Goal: Understand process/instructions: Learn how to perform a task or action

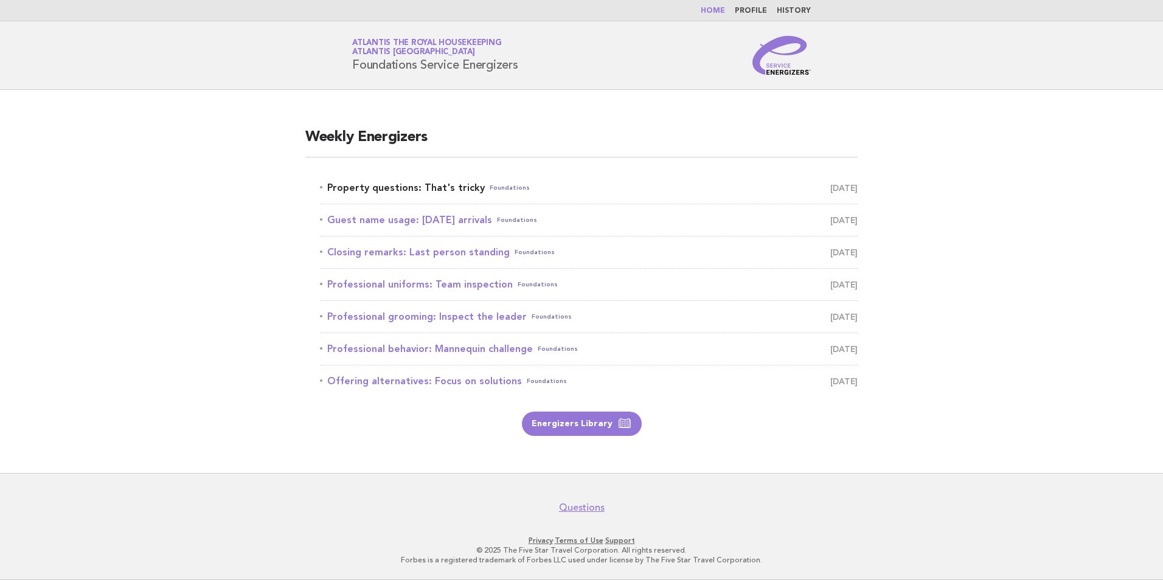
click at [451, 189] on link "Property questions: That's tricky Foundations [DATE]" at bounding box center [589, 187] width 538 height 17
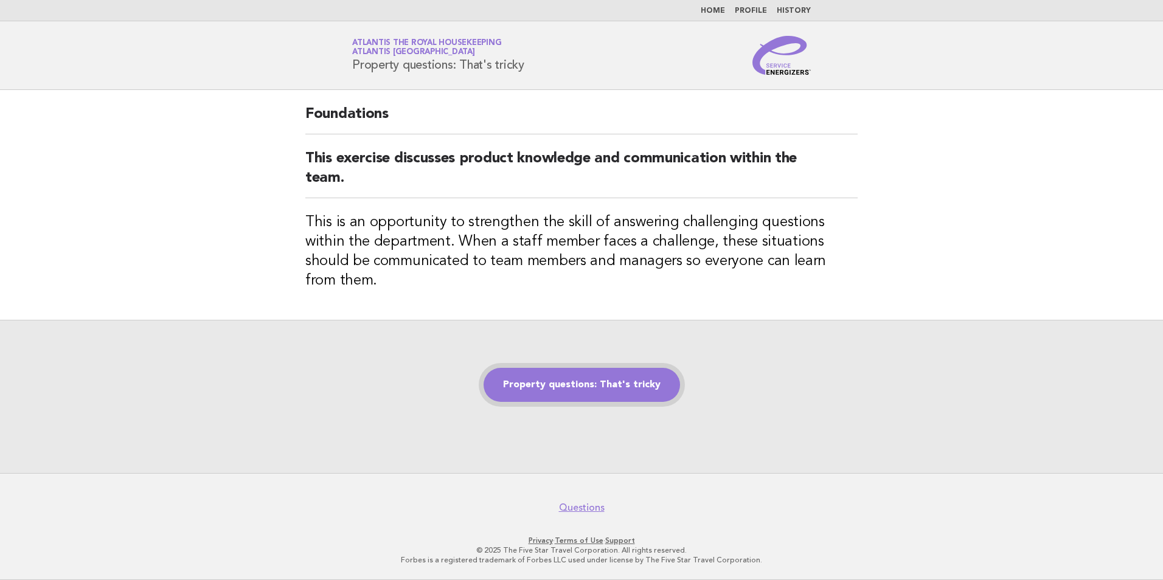
click at [590, 380] on link "Property questions: That's tricky" at bounding box center [582, 385] width 196 height 34
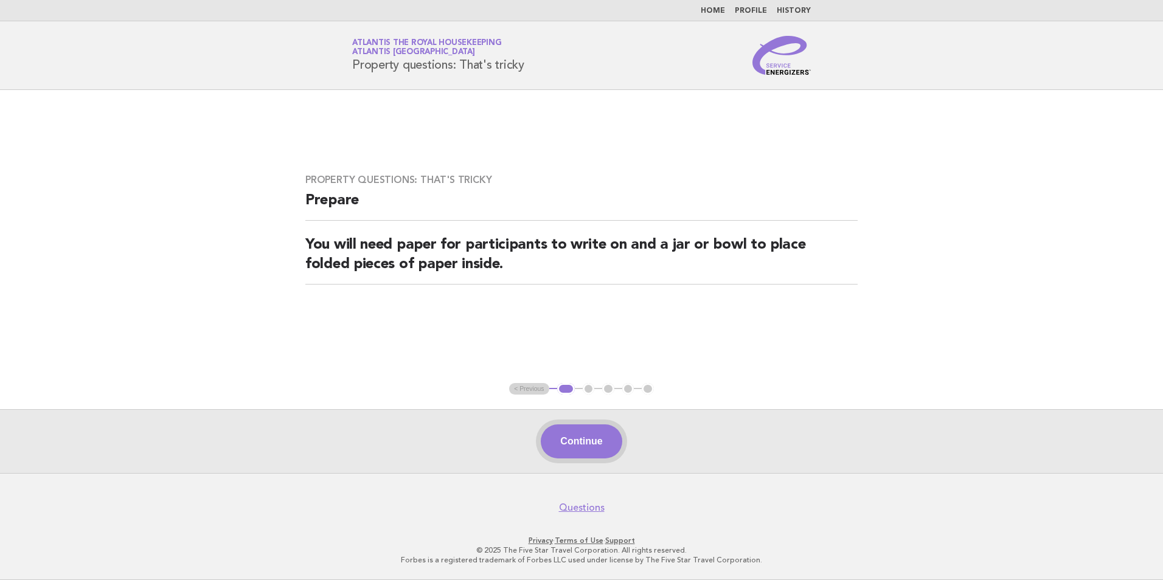
click at [591, 442] on button "Continue" at bounding box center [581, 442] width 81 height 34
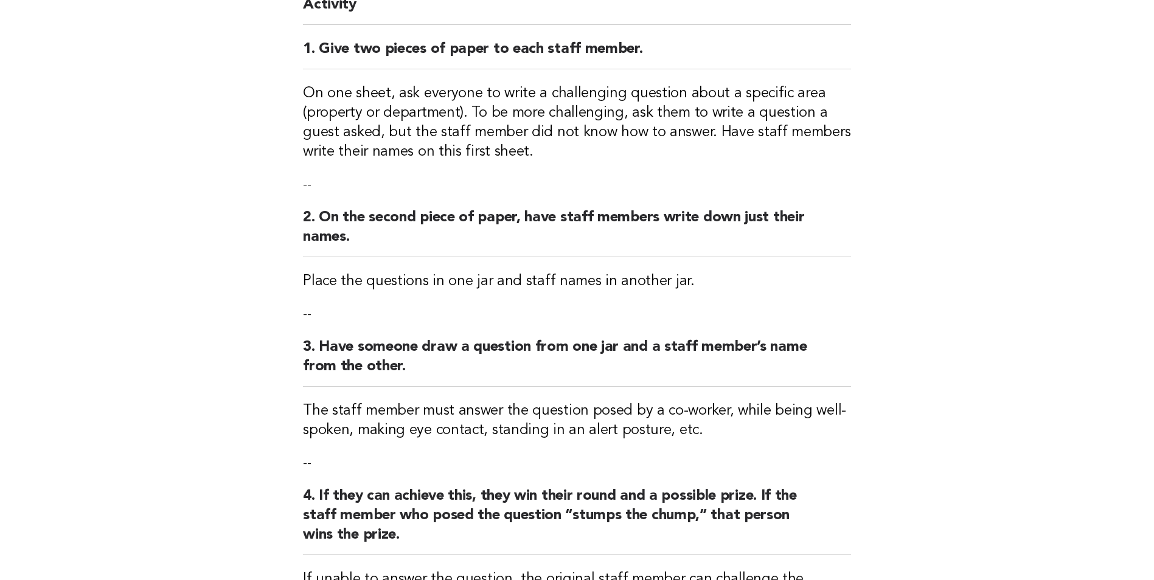
scroll to position [122, 0]
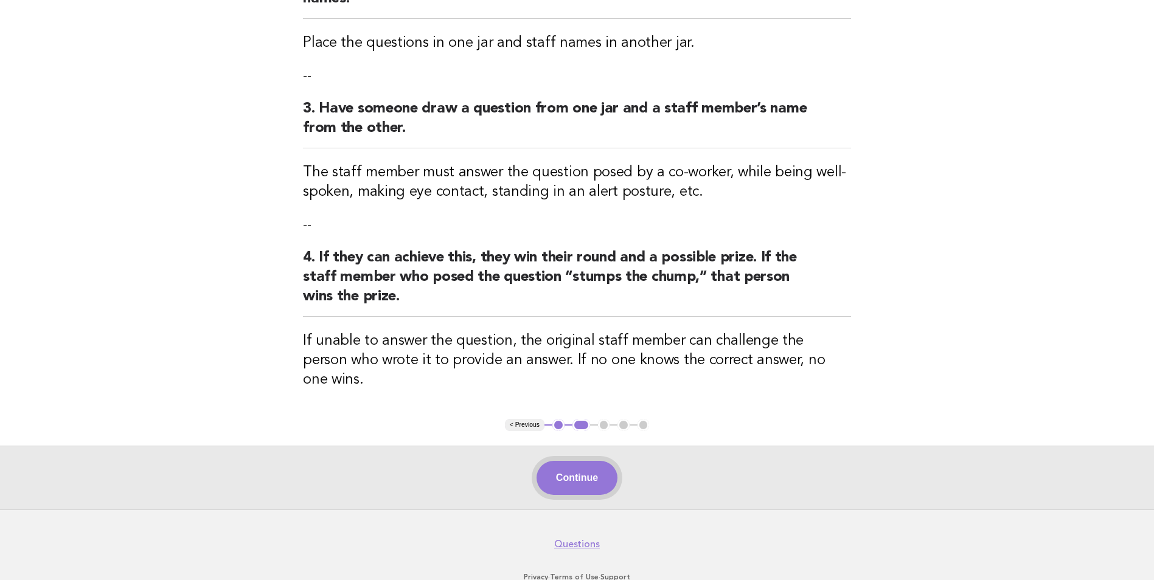
click at [574, 461] on button "Continue" at bounding box center [576, 478] width 81 height 34
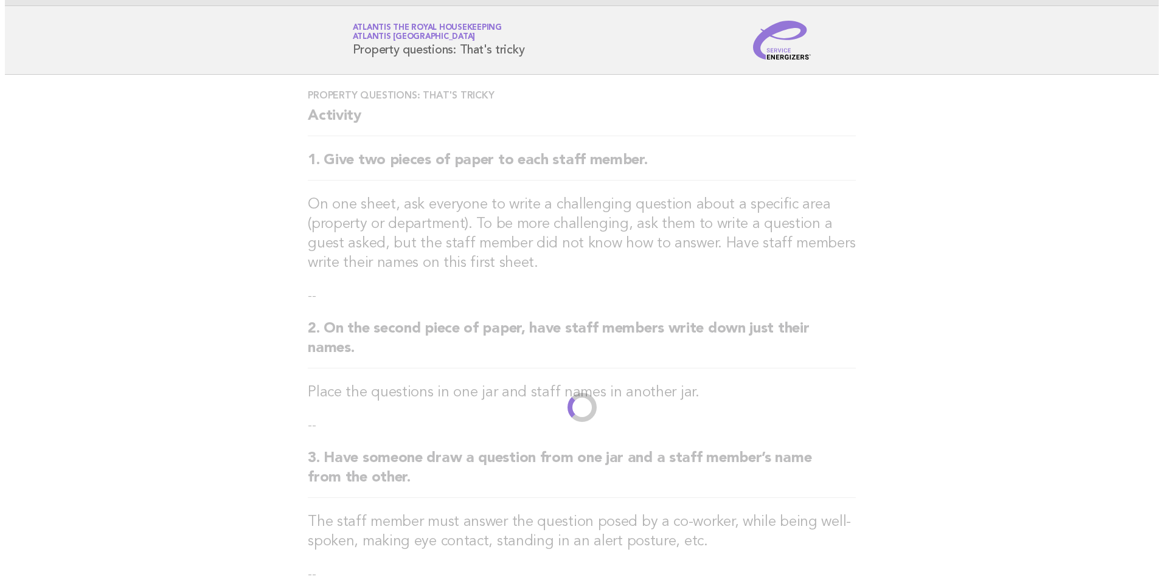
scroll to position [0, 0]
